Goal: Check status: Check status

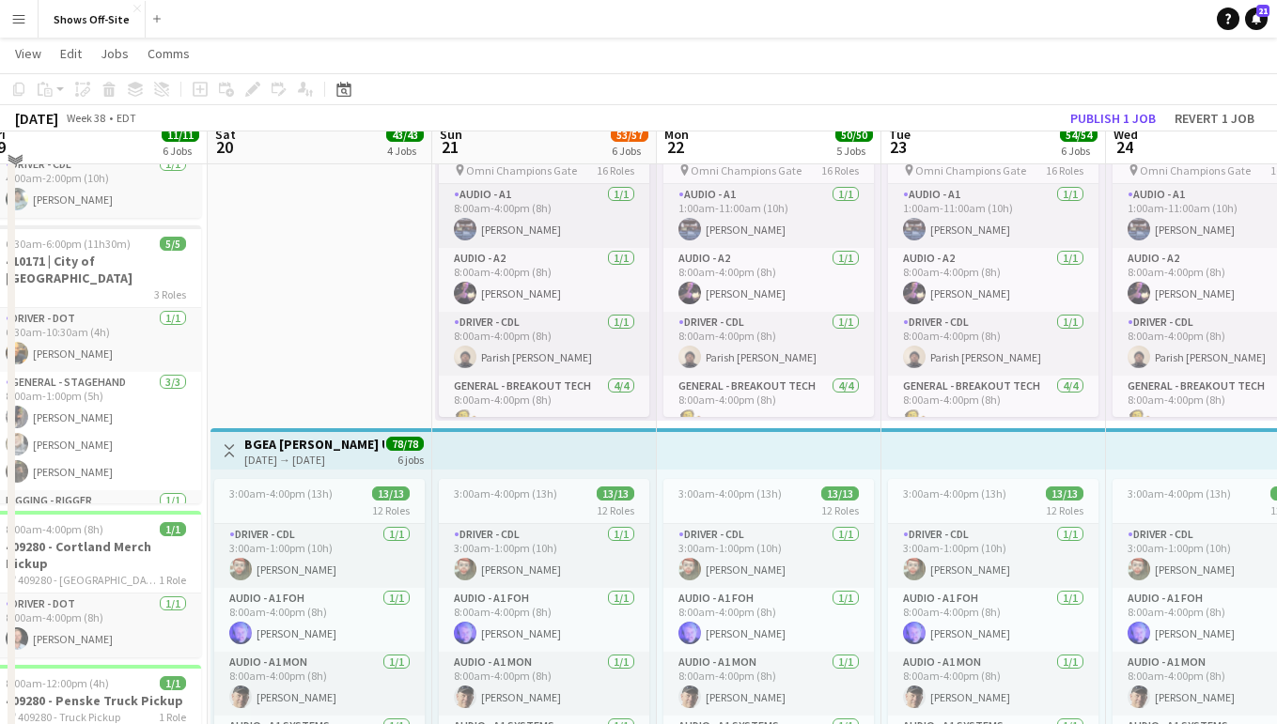
scroll to position [154, 0]
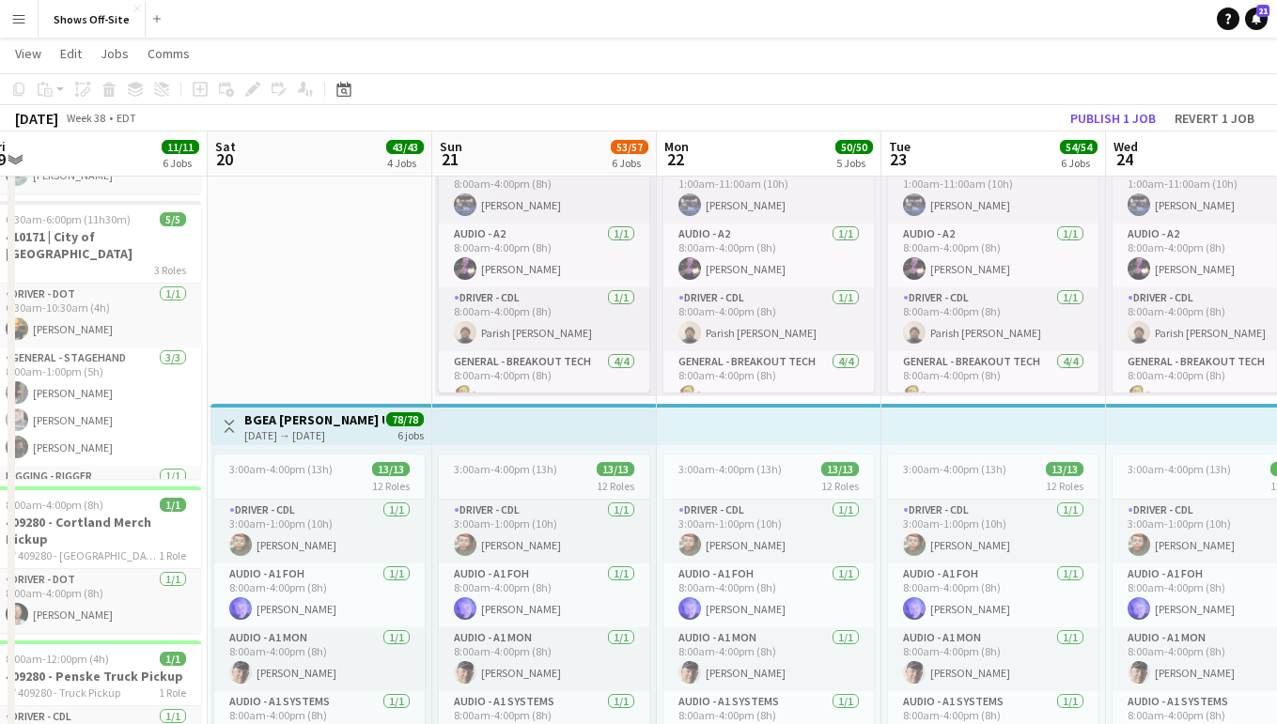
click at [348, 416] on h3 "BGEA [PERSON_NAME] Upstate NY -- 409546" at bounding box center [314, 419] width 140 height 17
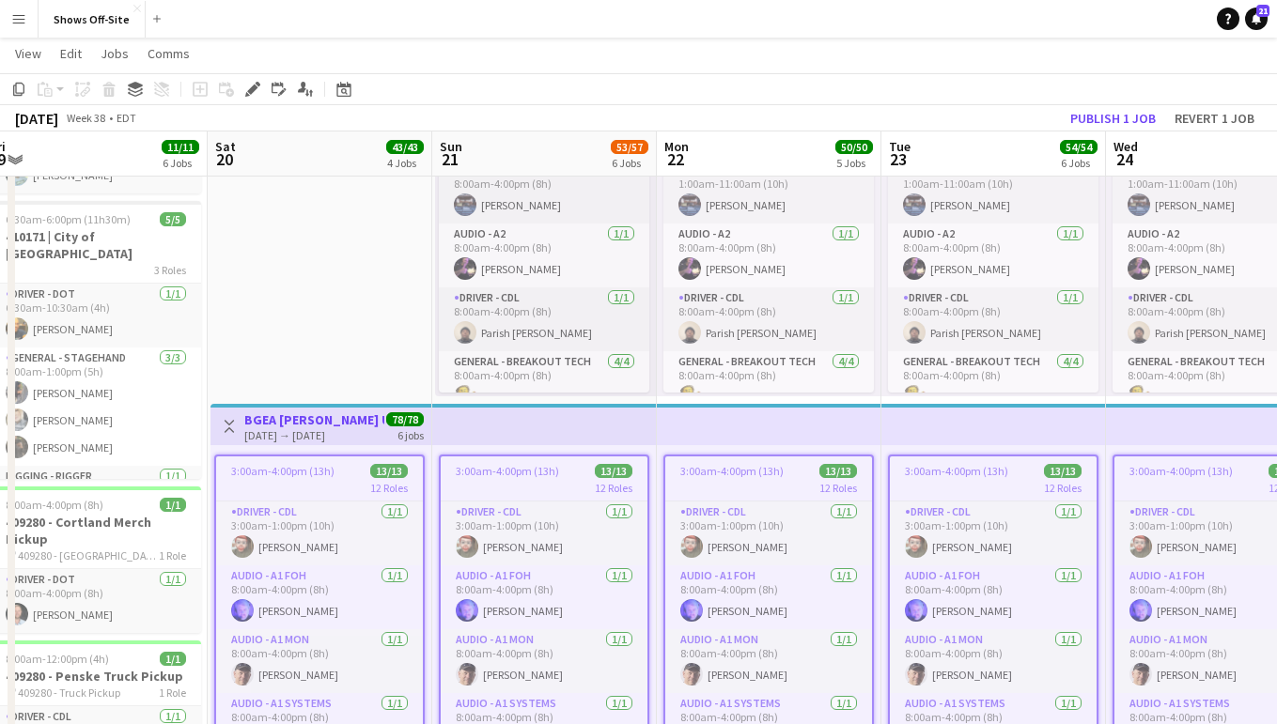
click at [348, 416] on h3 "BGEA [PERSON_NAME] Upstate NY -- 409546" at bounding box center [314, 419] width 140 height 17
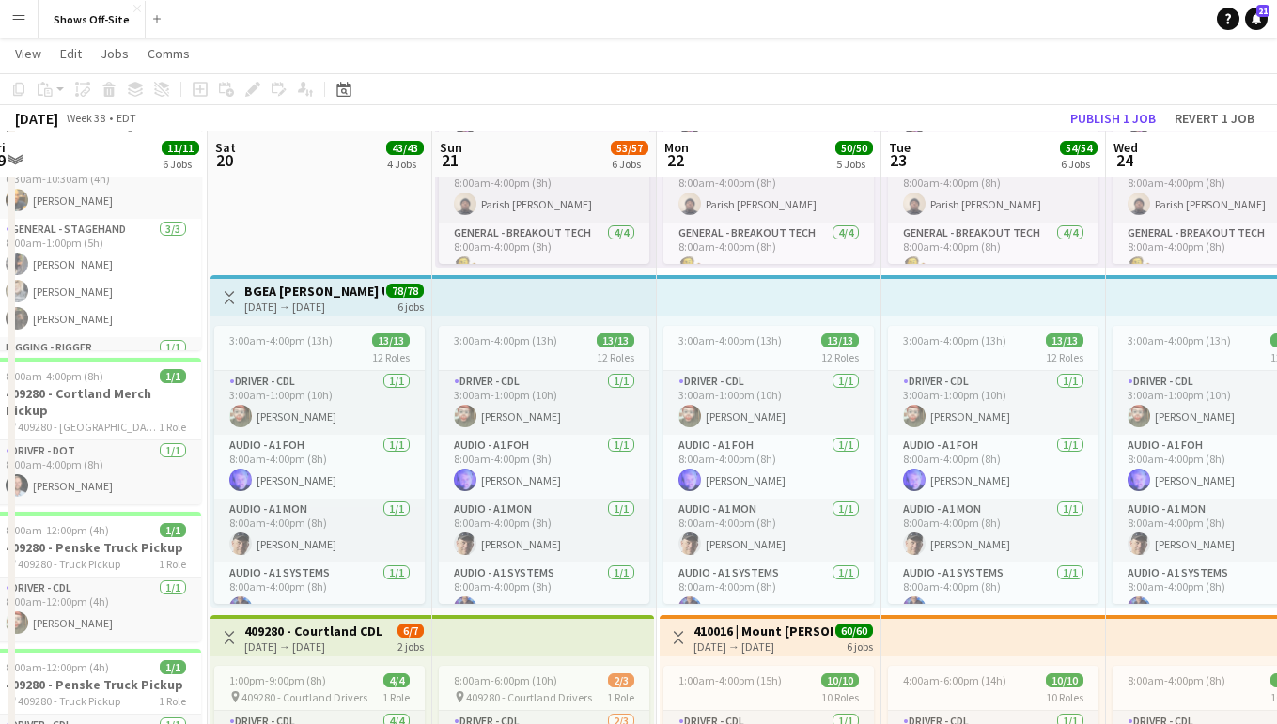
scroll to position [0, 0]
